Goal: Navigation & Orientation: Find specific page/section

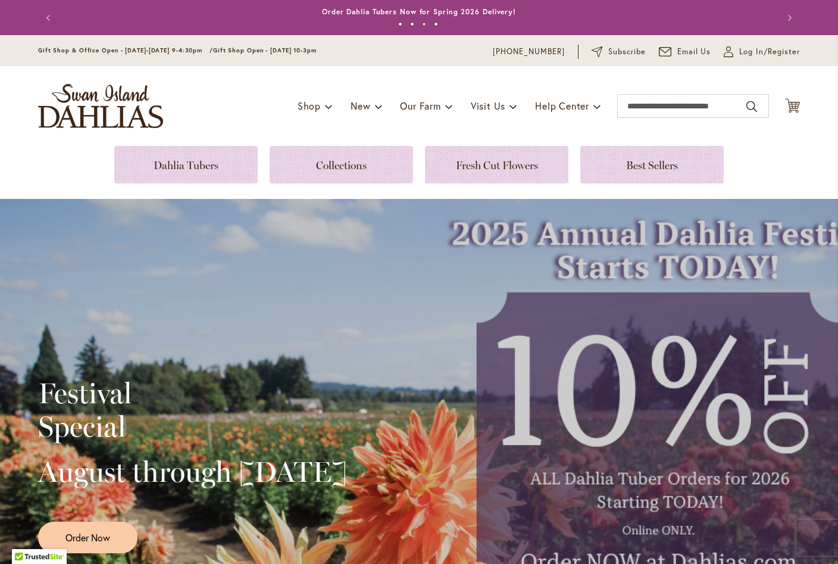
click at [194, 94] on div "Toggle Nav Shop Dahlia Tubers Collections Fresh Cut Dahlias Gardening Supplies …" at bounding box center [419, 106] width 786 height 80
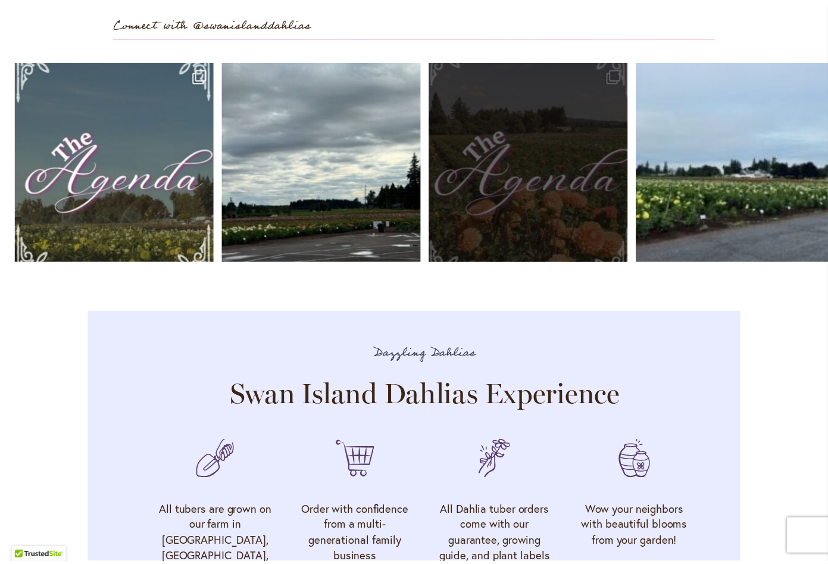
scroll to position [3530, 0]
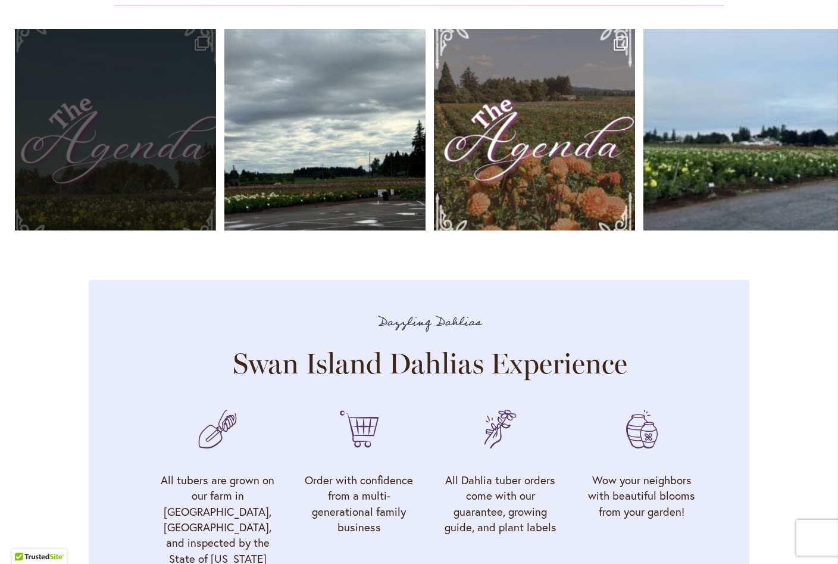
click at [129, 166] on link "Open" at bounding box center [115, 129] width 201 height 201
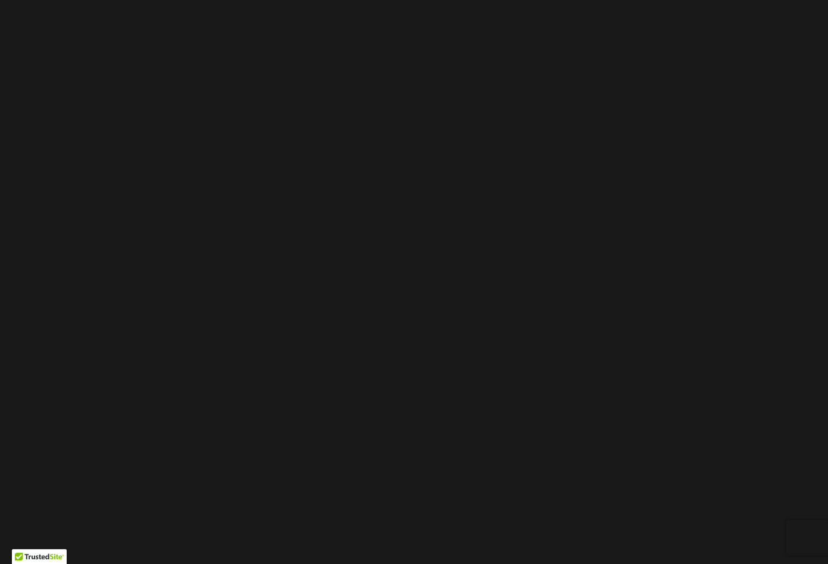
scroll to position [0, 0]
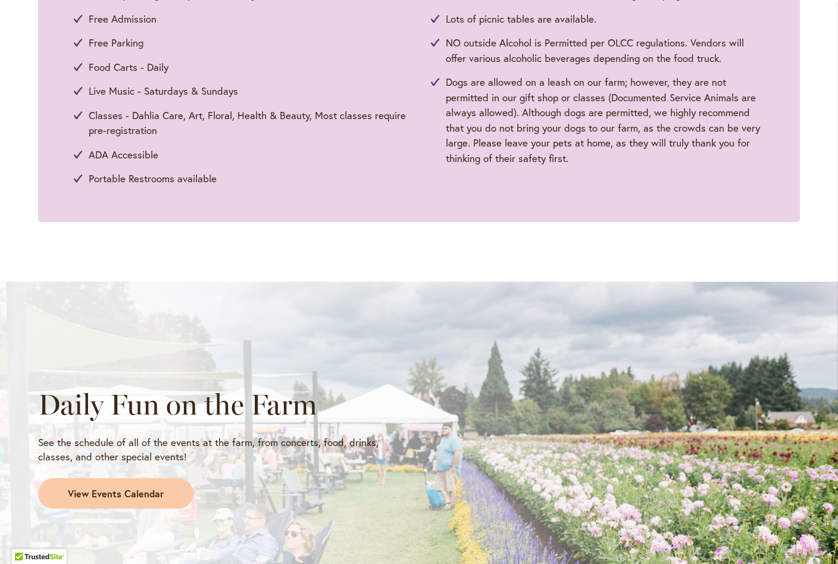
scroll to position [882, 0]
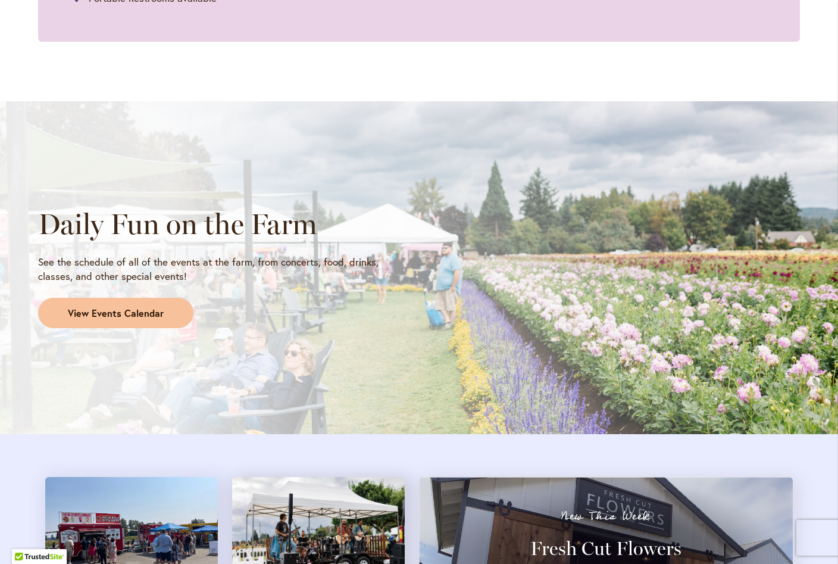
click at [108, 311] on span "View Events Calendar" at bounding box center [116, 314] width 96 height 14
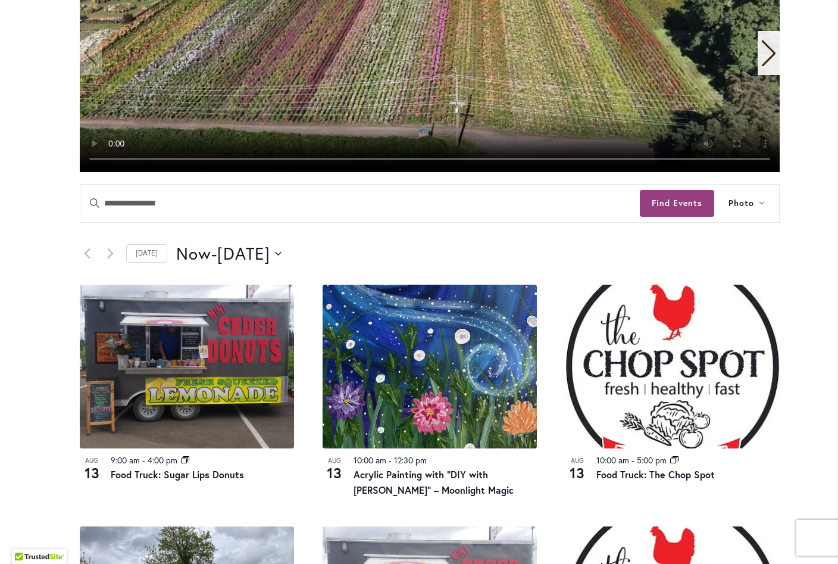
scroll to position [411, 0]
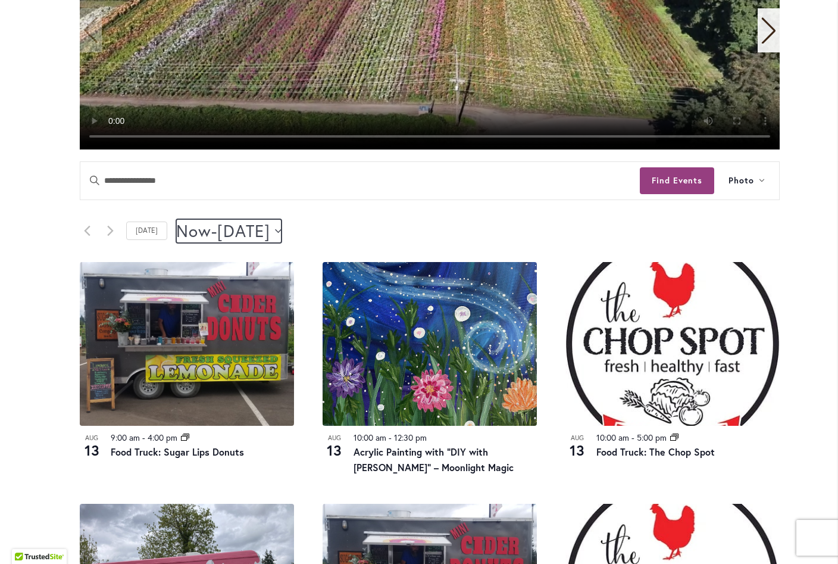
click at [282, 232] on icon "Click to toggle datepicker" at bounding box center [278, 231] width 7 height 5
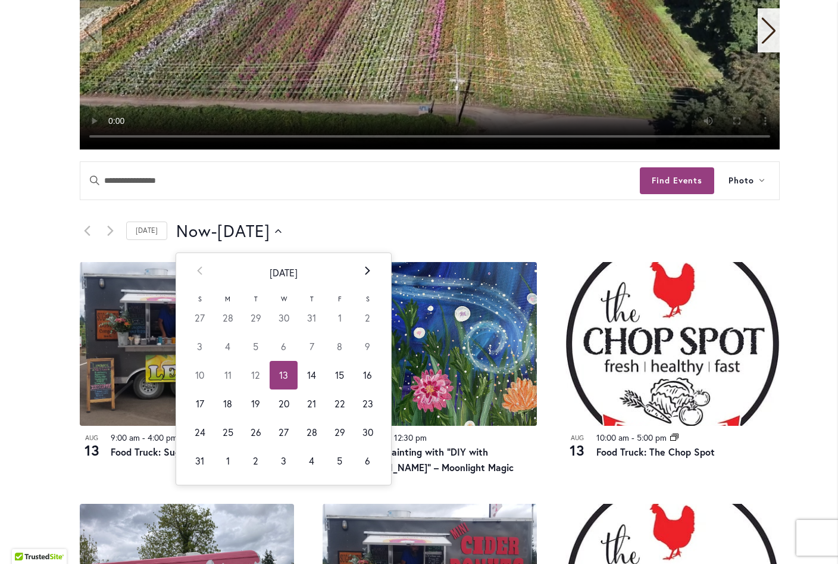
click at [365, 269] on icon at bounding box center [367, 270] width 5 height 9
click at [277, 378] on td "17" at bounding box center [284, 375] width 28 height 29
type input "*********"
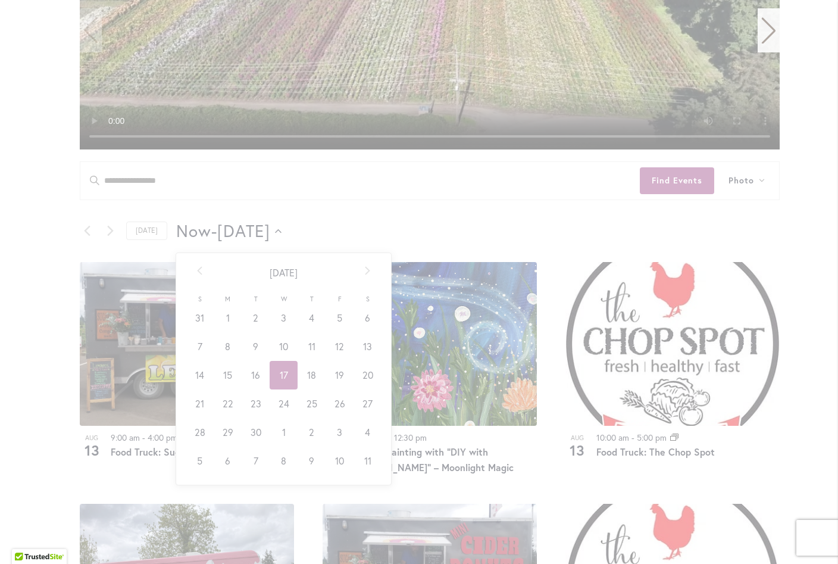
scroll to position [0, 47]
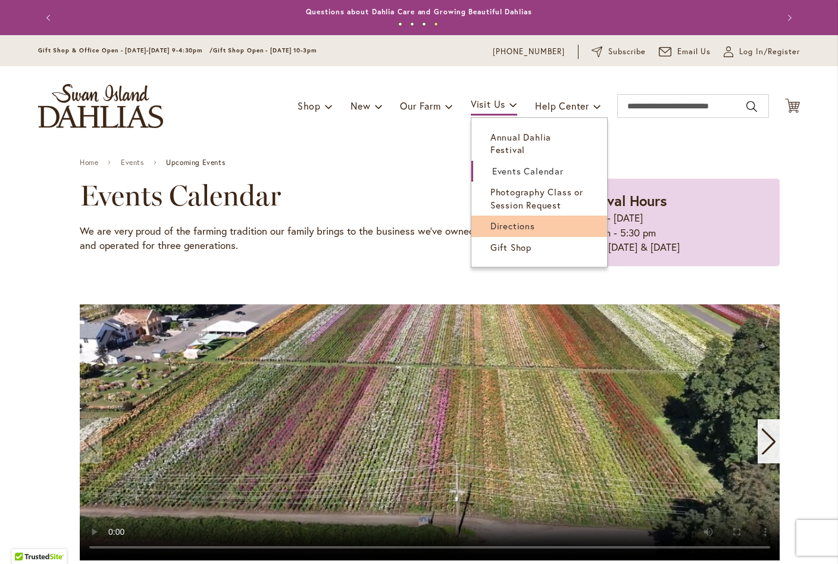
click at [500, 220] on span "Directions" at bounding box center [513, 226] width 45 height 12
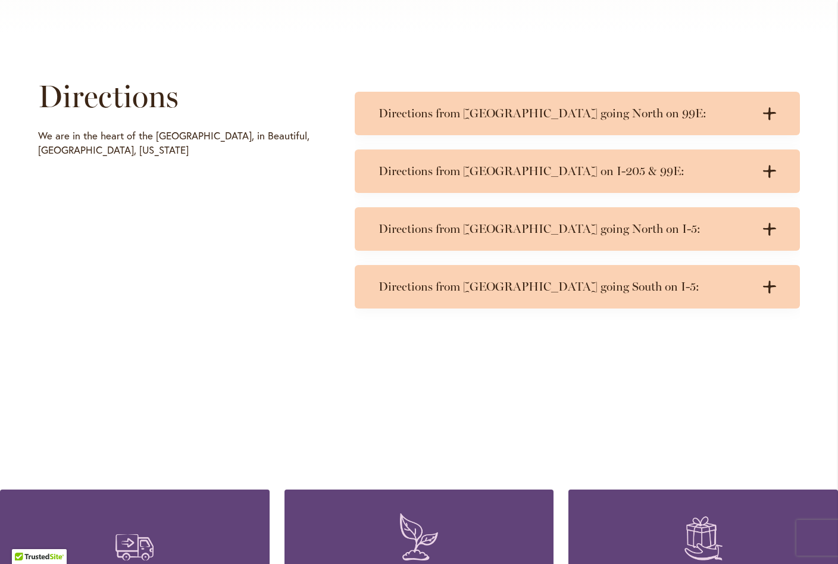
scroll to position [611, 0]
